Goal: Task Accomplishment & Management: Manage account settings

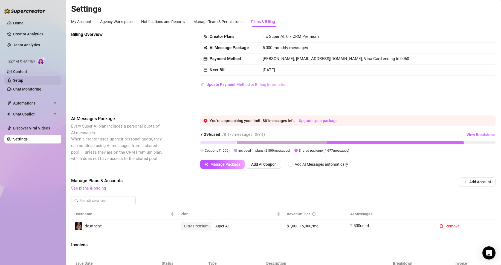
click at [23, 82] on link "Setup" at bounding box center [18, 80] width 10 height 4
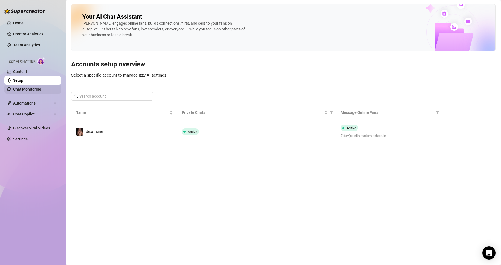
click at [41, 88] on link "Chat Monitoring" at bounding box center [27, 89] width 28 height 4
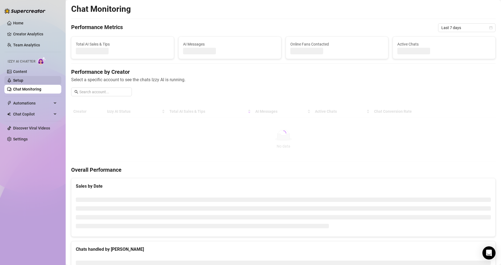
click at [23, 79] on link "Setup" at bounding box center [18, 80] width 10 height 4
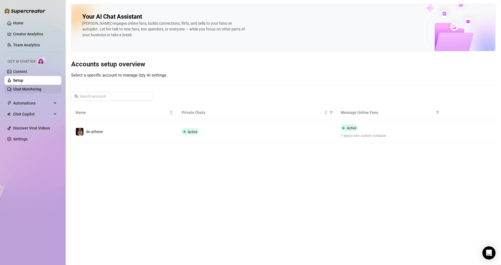
click at [32, 88] on link "Chat Monitoring" at bounding box center [27, 89] width 28 height 4
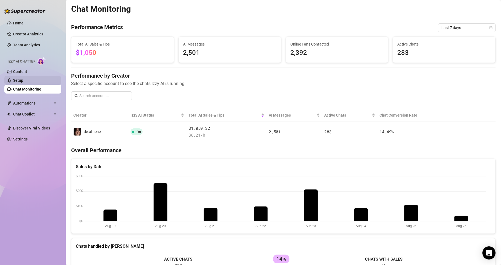
click at [23, 82] on link "Setup" at bounding box center [18, 80] width 10 height 4
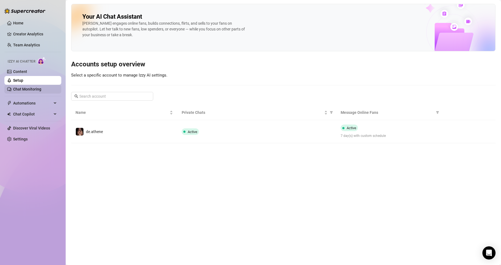
click at [28, 88] on link "Chat Monitoring" at bounding box center [27, 89] width 28 height 4
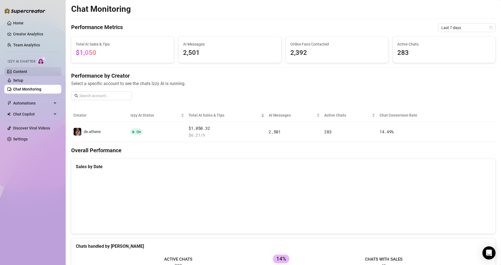
click at [27, 74] on link "Content" at bounding box center [20, 71] width 14 height 4
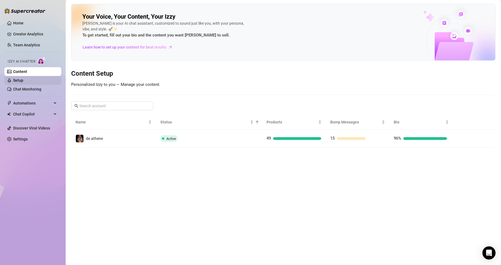
click at [15, 81] on link "Setup" at bounding box center [18, 80] width 10 height 4
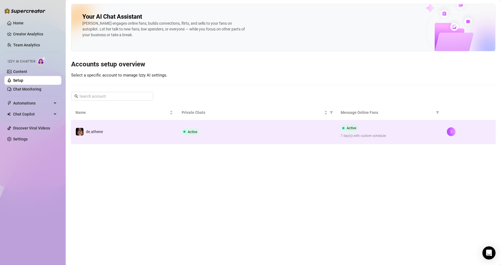
click at [265, 136] on td "Active" at bounding box center [256, 131] width 159 height 23
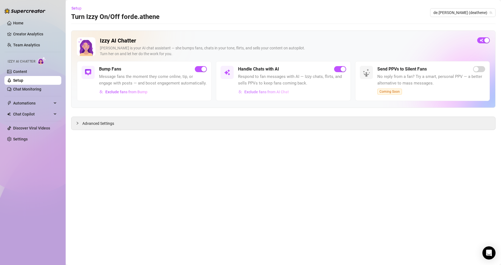
click at [262, 93] on span "Exclude fans from AI Chat" at bounding box center [267, 92] width 45 height 4
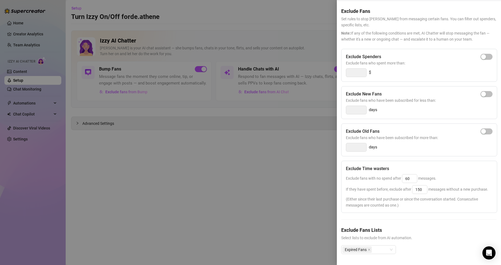
scroll to position [28, 0]
click at [370, 248] on icon "close" at bounding box center [369, 249] width 3 height 3
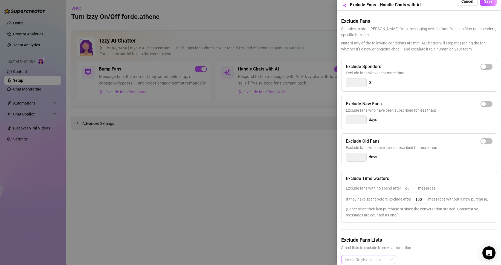
scroll to position [0, 0]
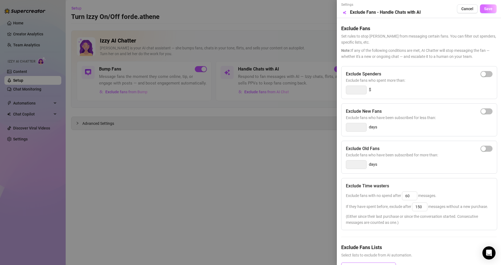
click at [487, 10] on span "Save" at bounding box center [488, 9] width 8 height 4
